Goal: Find specific page/section: Find specific page/section

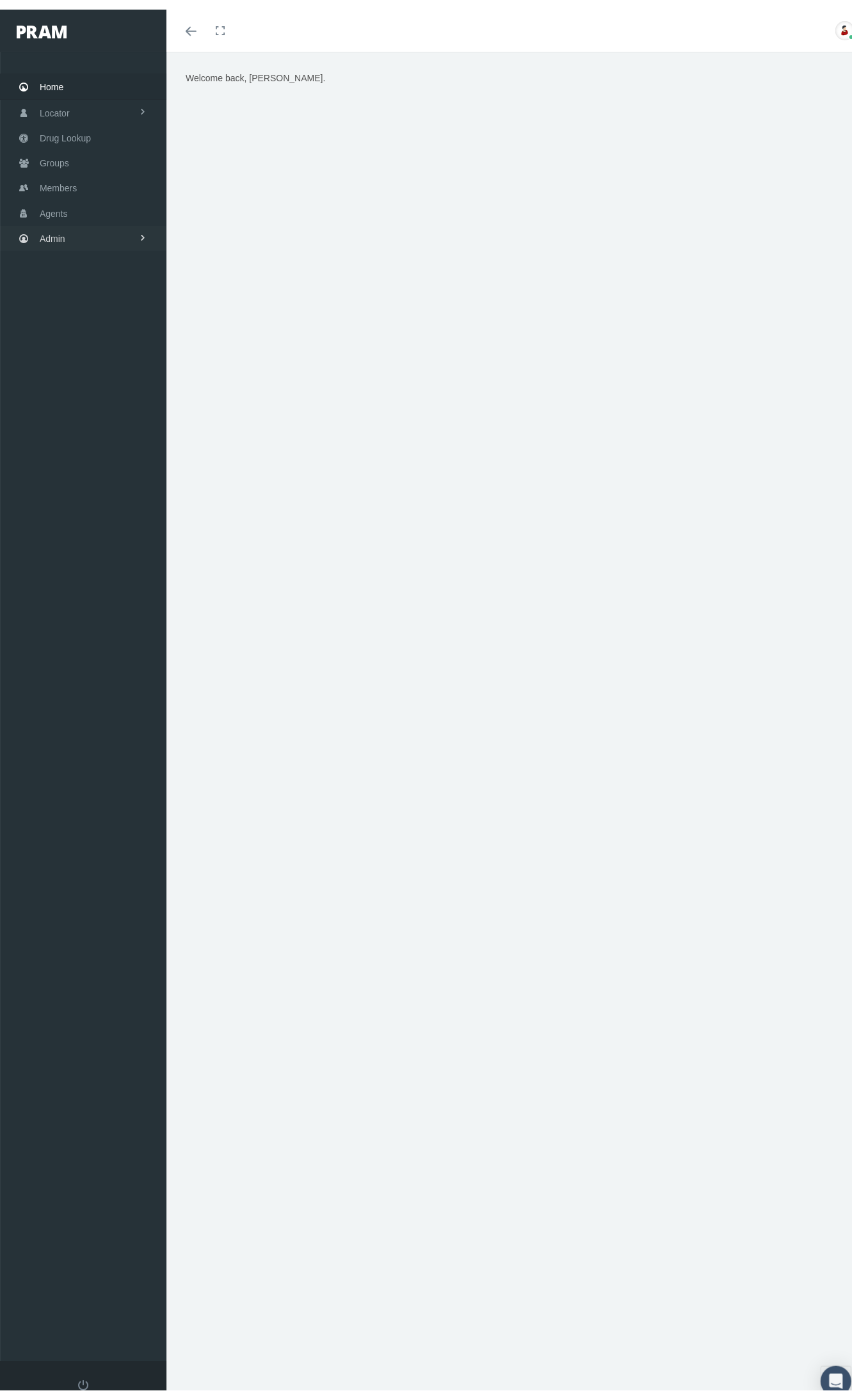
click at [87, 224] on link "Admin" at bounding box center [83, 228] width 166 height 25
click at [63, 150] on span "Groups" at bounding box center [54, 153] width 30 height 24
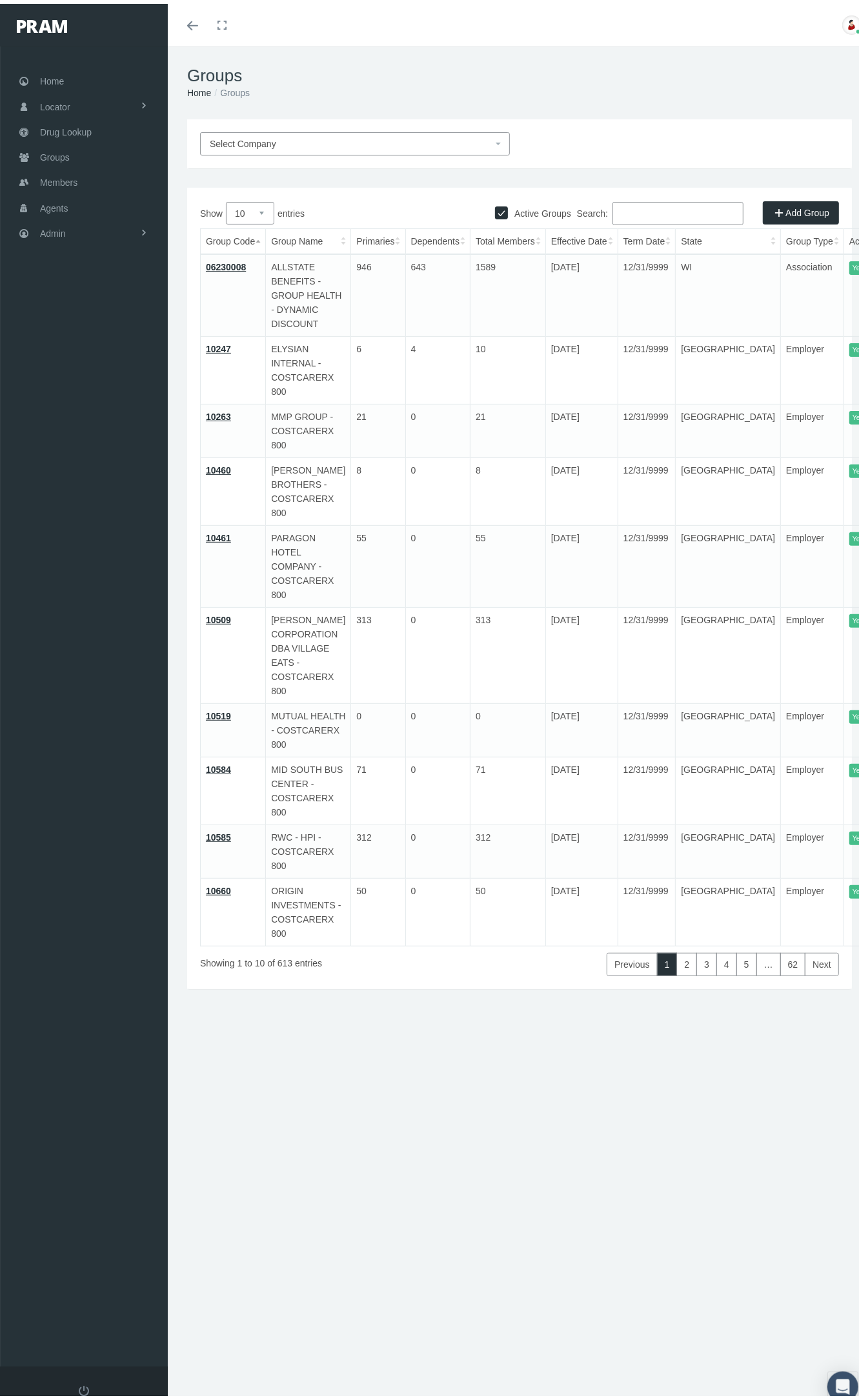
click at [687, 211] on input "Search:" at bounding box center [678, 209] width 131 height 23
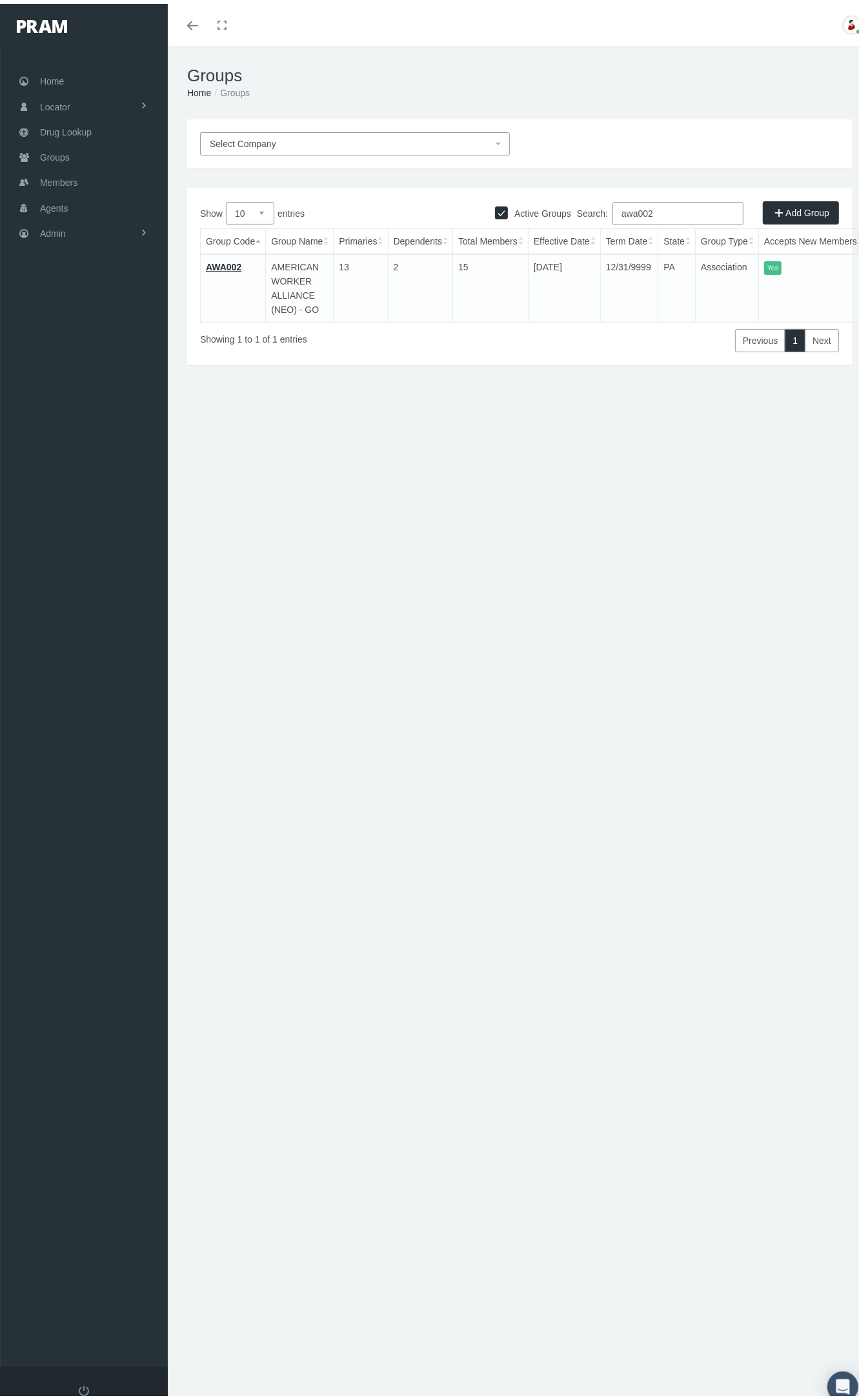
type input "awa002"
click at [222, 265] on link "AWA002" at bounding box center [223, 262] width 35 height 10
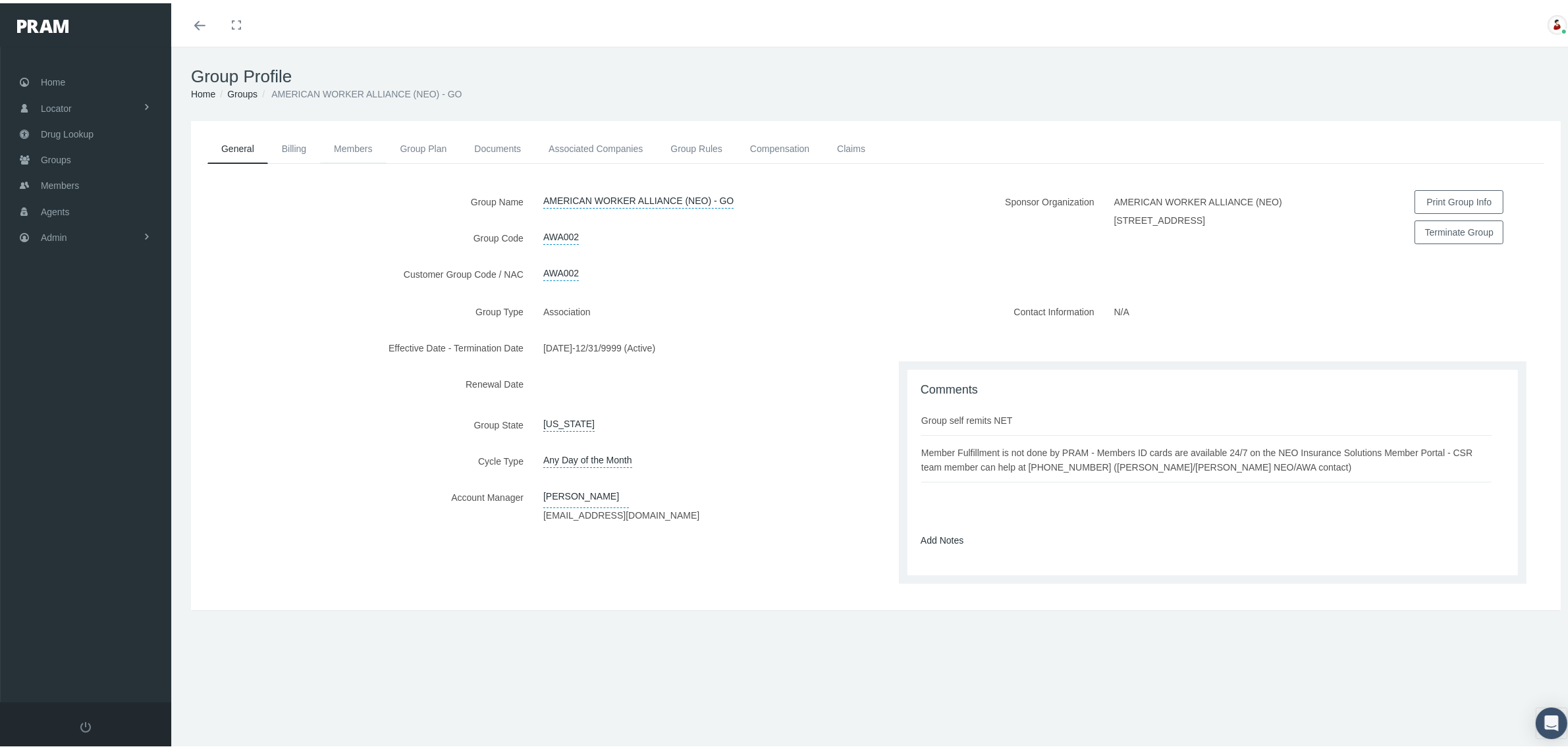
click at [340, 140] on link "Members" at bounding box center [352, 145] width 66 height 29
